Goal: Information Seeking & Learning: Learn about a topic

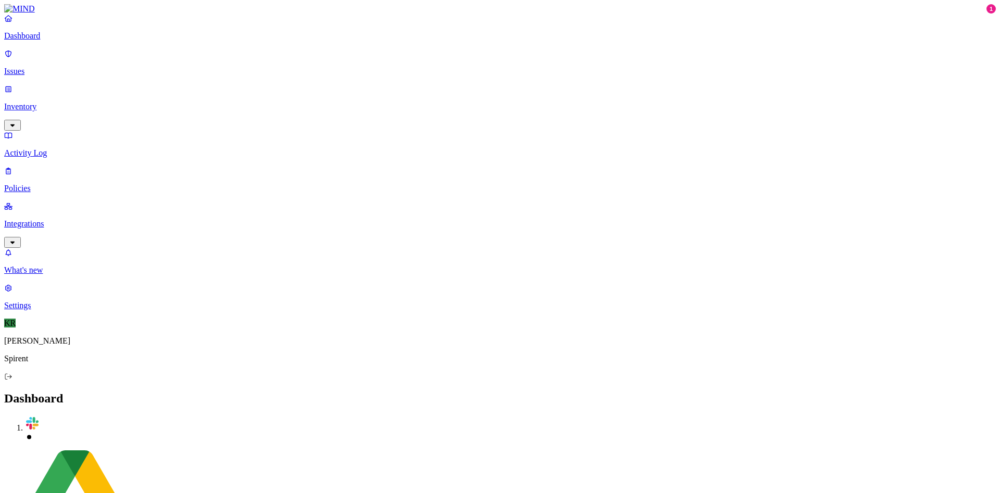
click at [36, 67] on p "Issues" at bounding box center [499, 71] width 991 height 9
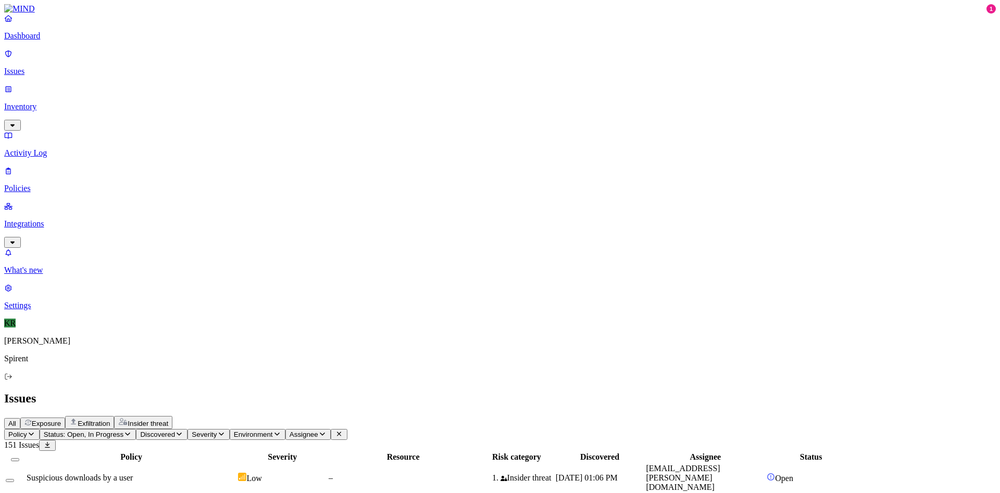
click at [168, 420] on span "Insider threat" at bounding box center [148, 424] width 41 height 8
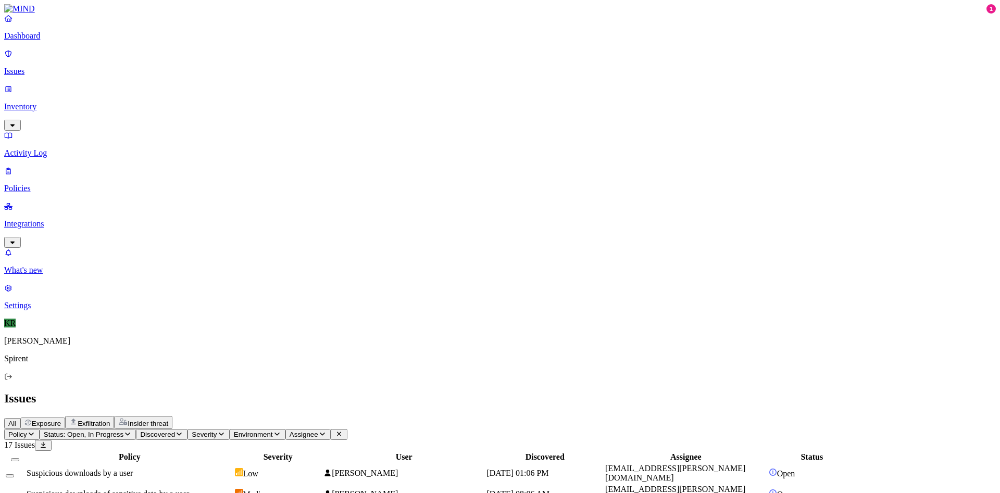
click at [16, 420] on span "All" at bounding box center [12, 424] width 8 height 8
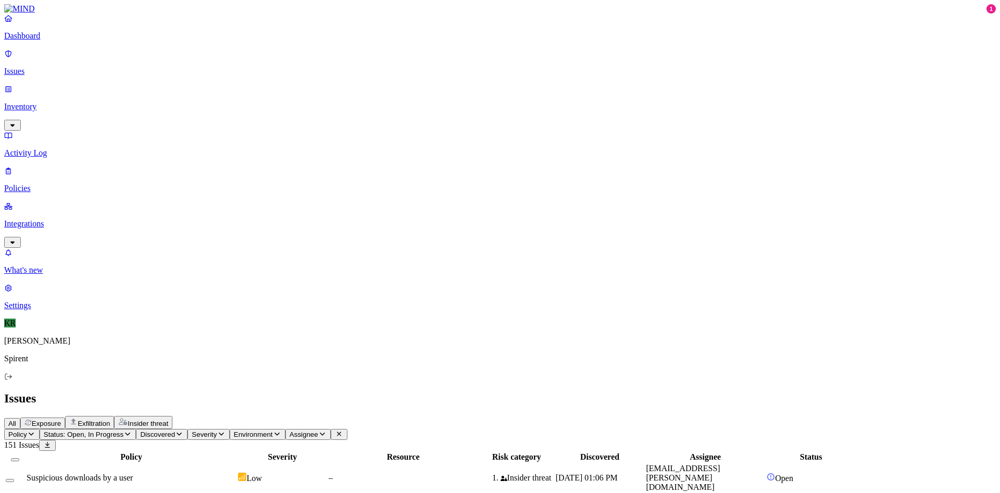
click at [168, 420] on span "Insider threat" at bounding box center [148, 424] width 41 height 8
